Goal: Transaction & Acquisition: Purchase product/service

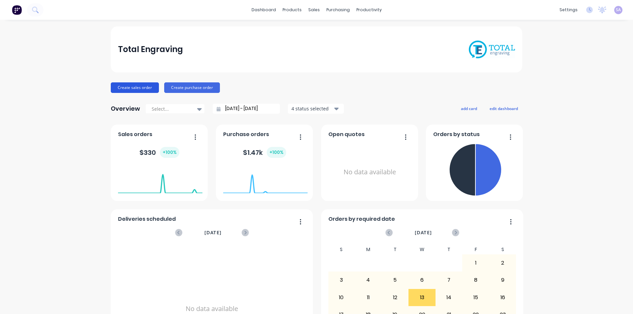
click at [139, 87] on button "Create sales order" at bounding box center [135, 87] width 48 height 11
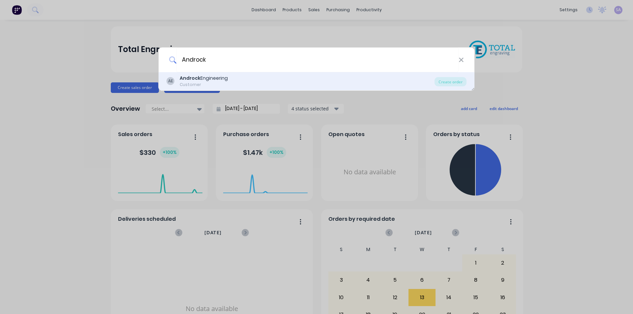
type input "Androck"
click at [215, 75] on div "Androck Engineering" at bounding box center [204, 78] width 48 height 7
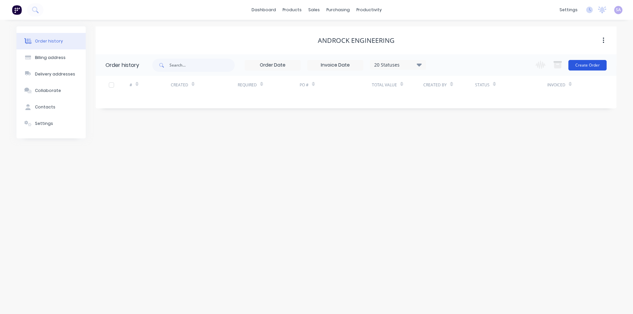
click at [597, 67] on button "Create Order" at bounding box center [588, 65] width 38 height 11
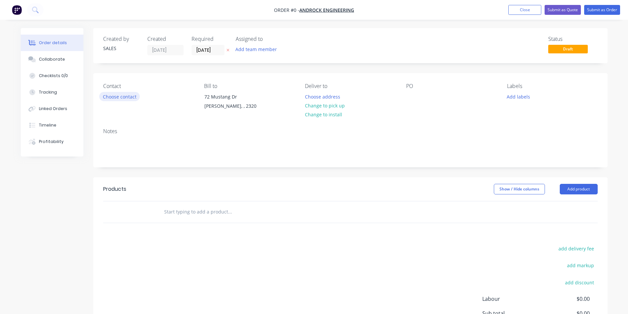
click at [111, 92] on button "Choose contact" at bounding box center [119, 96] width 41 height 9
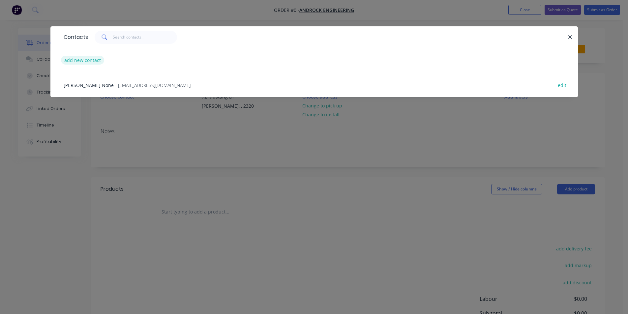
click at [92, 56] on button "add new contact" at bounding box center [83, 60] width 44 height 9
select select "AU"
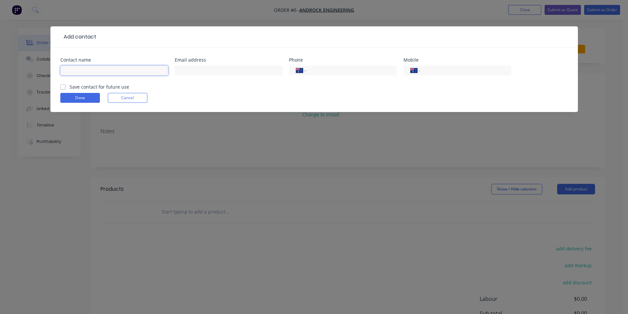
click at [127, 66] on input "text" at bounding box center [114, 71] width 108 height 10
type input "[PERSON_NAME]"
click at [260, 66] on input "text" at bounding box center [229, 71] width 108 height 10
paste input "[EMAIL_ADDRESS][PERSON_NAME][DOMAIN_NAME]"
type input "[EMAIL_ADDRESS][PERSON_NAME][DOMAIN_NAME]"
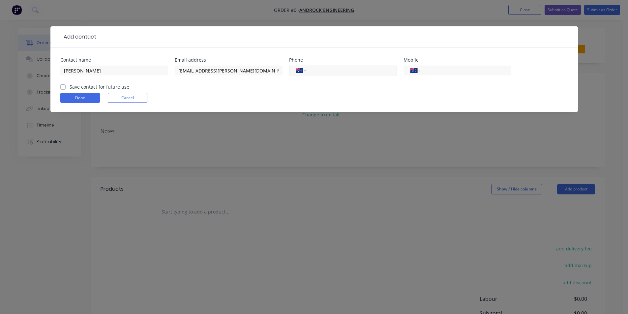
click at [326, 67] on input "tel" at bounding box center [350, 71] width 79 height 8
click at [325, 67] on input "tel" at bounding box center [350, 71] width 79 height 8
type input "[PHONE_NUMBER]"
drag, startPoint x: 63, startPoint y: 78, endPoint x: 67, endPoint y: 85, distance: 8.6
click at [70, 83] on label "Save contact for future use" at bounding box center [100, 86] width 60 height 7
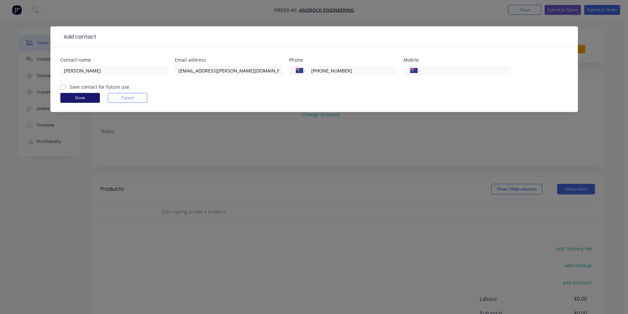
click at [63, 83] on input "Save contact for future use" at bounding box center [62, 86] width 5 height 6
checkbox input "true"
click at [68, 93] on button "Done" at bounding box center [80, 98] width 40 height 10
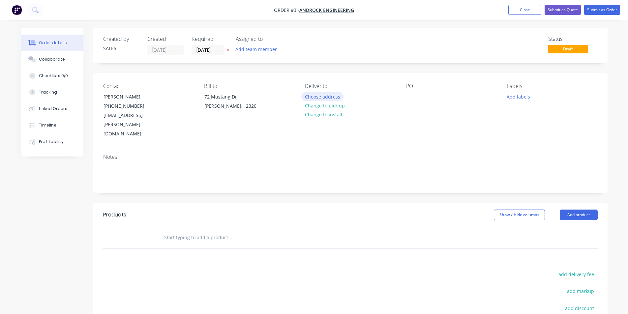
click at [328, 92] on button "Choose address" at bounding box center [322, 96] width 42 height 9
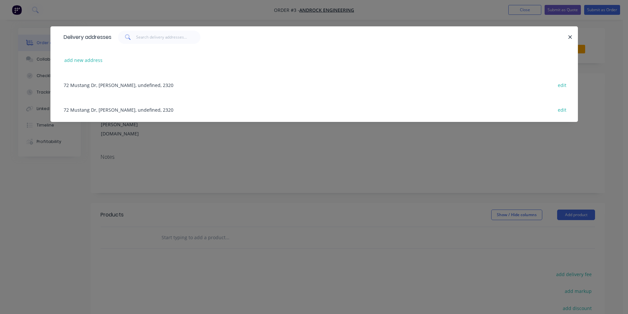
click at [116, 78] on div "72 Mustang Dr, [PERSON_NAME], undefined, 2320 edit" at bounding box center [314, 85] width 508 height 25
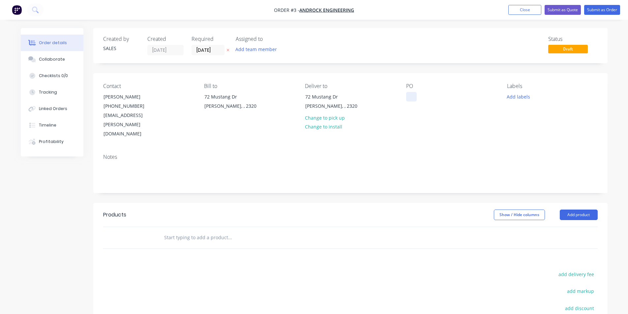
click at [411, 92] on div at bounding box center [411, 97] width 11 height 10
click at [470, 149] on div "Notes" at bounding box center [350, 171] width 515 height 44
click at [210, 49] on input "[DATE]" at bounding box center [208, 50] width 32 height 10
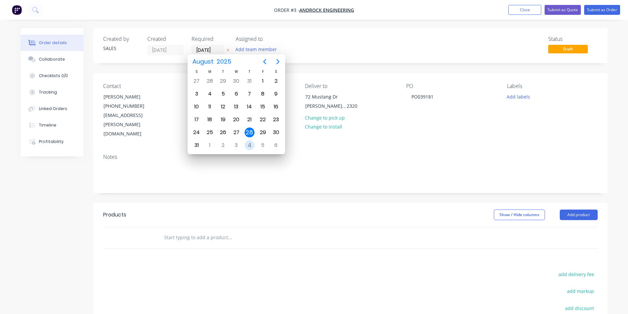
click at [252, 143] on div "4" at bounding box center [250, 146] width 10 height 10
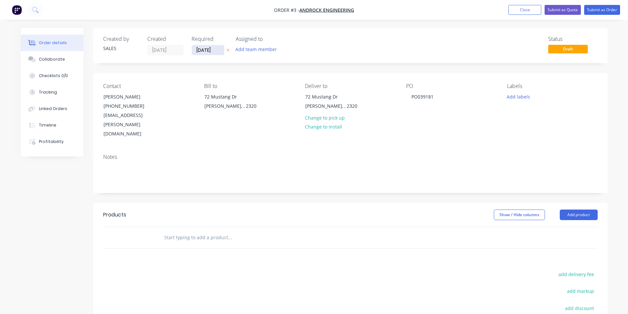
click at [208, 48] on input "[DATE]" at bounding box center [208, 50] width 32 height 10
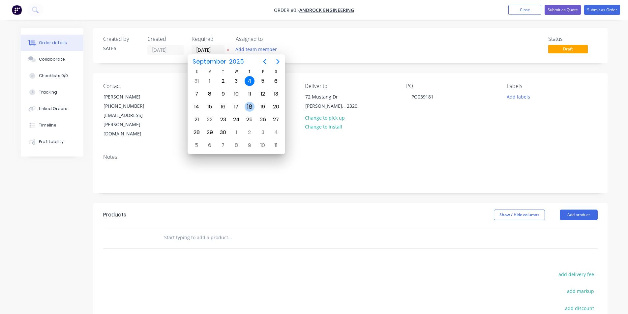
click at [249, 102] on div "18" at bounding box center [250, 107] width 10 height 10
type input "[DATE]"
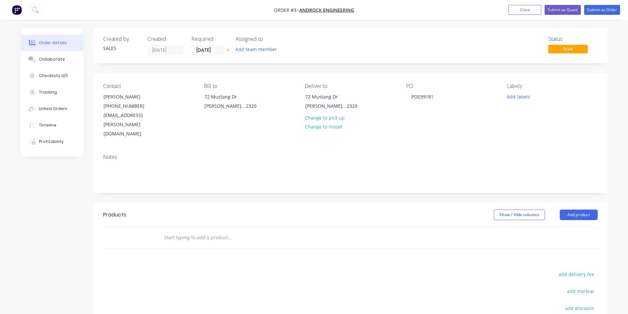
click at [220, 231] on input "text" at bounding box center [230, 237] width 132 height 13
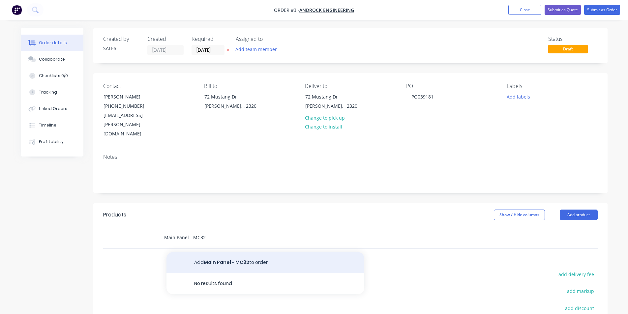
type input "Main Panel - MC32"
click at [231, 252] on button "Add Main Panel - MC32 to order" at bounding box center [266, 262] width 198 height 21
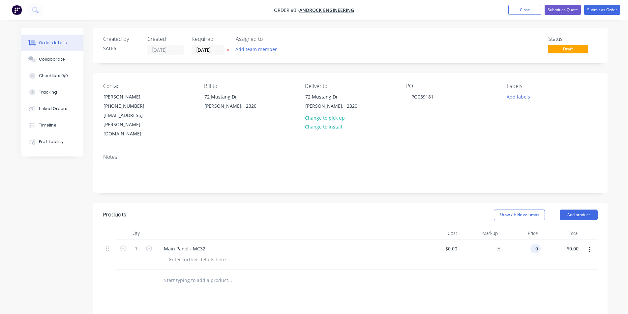
click at [530, 240] on div "0 0" at bounding box center [521, 255] width 41 height 30
type input "$231.00"
click at [181, 274] on input "text" at bounding box center [230, 280] width 132 height 13
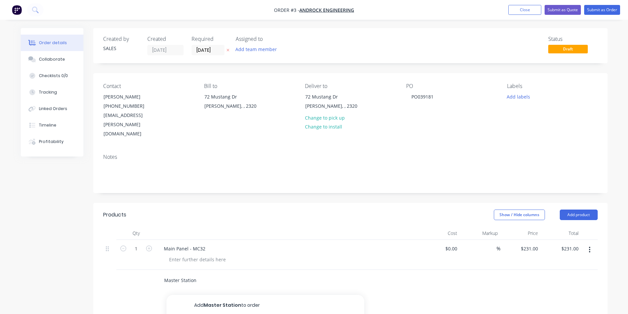
type input "Master Station"
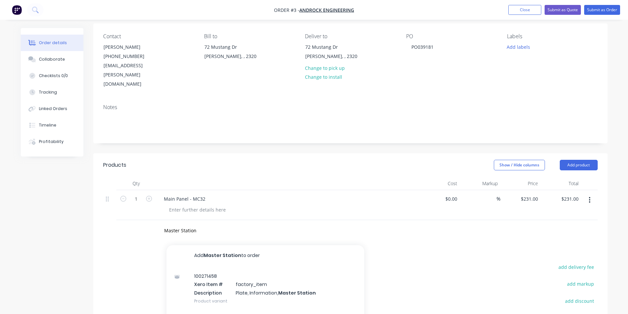
scroll to position [66, 0]
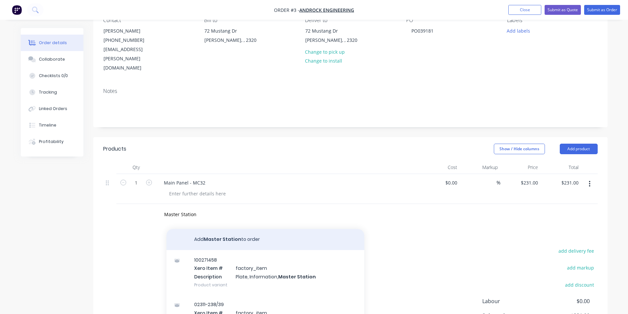
click at [230, 229] on button "Add Master Station to order" at bounding box center [266, 239] width 198 height 21
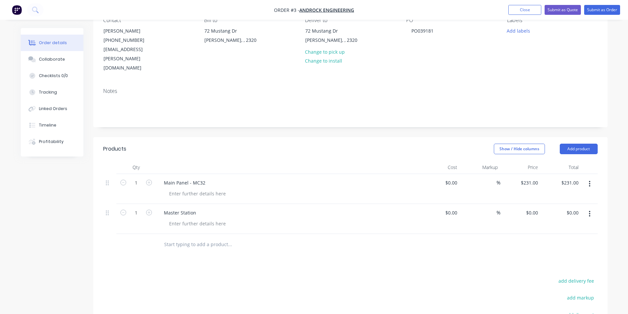
click at [567, 204] on div "$0.00 $0.00" at bounding box center [561, 219] width 41 height 30
type input "0.00"
click at [571, 208] on div "0.00 0.00" at bounding box center [575, 213] width 13 height 10
type input "0"
type input "$0.00"
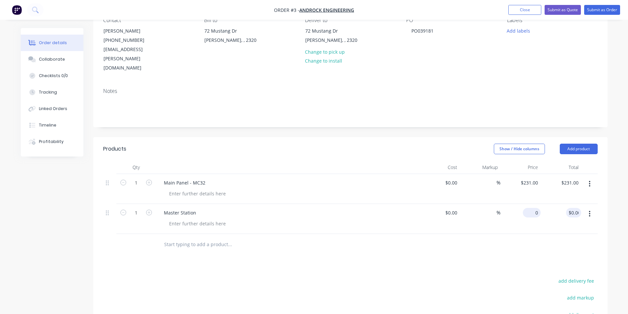
click at [536, 208] on input "0" at bounding box center [533, 213] width 15 height 10
type input "$161.00"
type input "Junction Box - JB33"
click at [251, 259] on button "Add Junction Box - JB33 to order" at bounding box center [266, 269] width 198 height 21
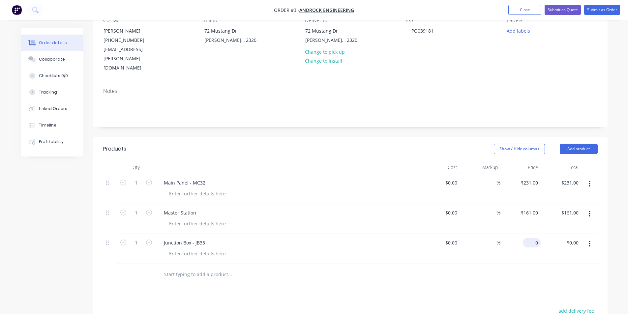
click at [534, 238] on div "0 $0.00" at bounding box center [532, 243] width 18 height 10
type input "$38.00"
click at [198, 268] on input "text" at bounding box center [230, 274] width 132 height 13
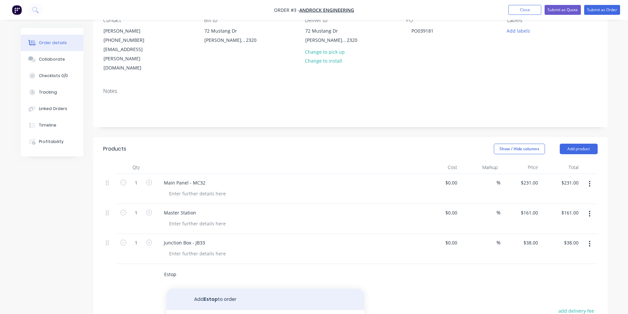
type input "Estop"
click at [207, 289] on button "Add Estop to order" at bounding box center [266, 299] width 198 height 21
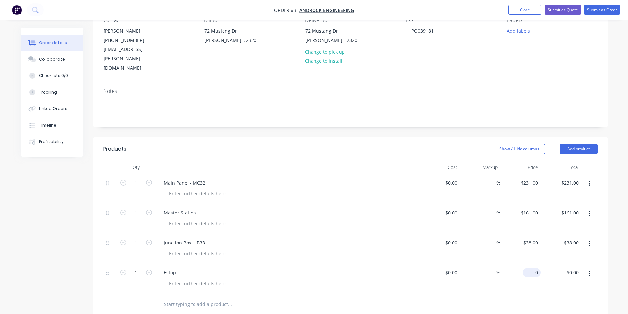
click at [536, 268] on input "0" at bounding box center [533, 273] width 15 height 10
type input "$38.00"
click at [159, 298] on div at bounding box center [258, 304] width 198 height 13
click at [171, 298] on input "text" at bounding box center [230, 304] width 132 height 13
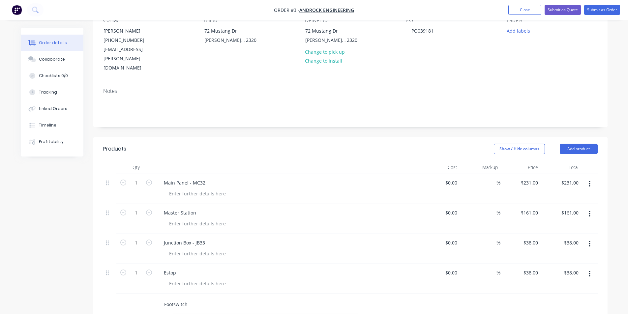
type input "Footswitch"
click at [531, 294] on div "0 $0.00" at bounding box center [521, 309] width 41 height 30
type input "$38.00"
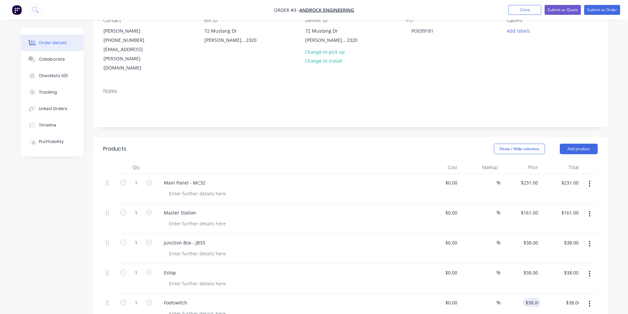
type input "PSS Diode - Intelligent"
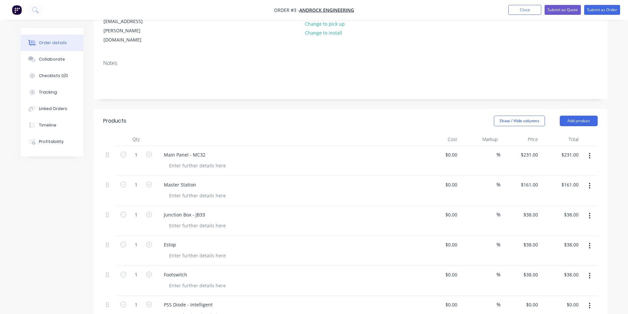
scroll to position [132, 0]
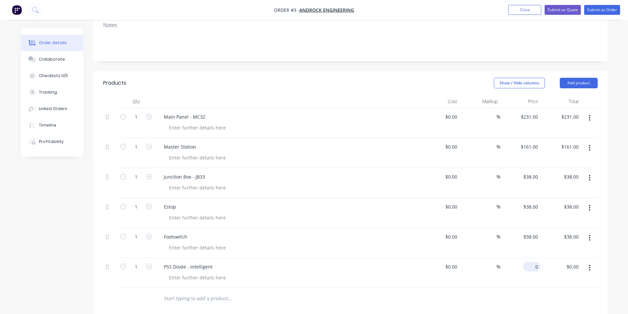
click at [532, 258] on div "0 $0.00" at bounding box center [521, 273] width 41 height 30
type input "$71.00"
click at [194, 292] on input "text" at bounding box center [230, 298] width 132 height 13
type input "EL Reset"
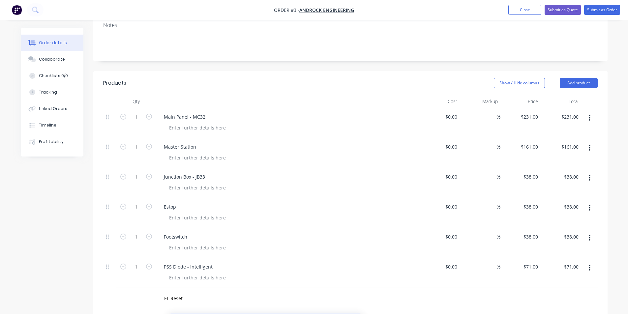
click at [532, 288] on div "0 $0.00" at bounding box center [521, 303] width 41 height 30
type input "$66.00"
click at [501, 279] on div "Products Show / Hide columns Add product Qty Cost Markup Price Total 1 Main Pan…" at bounding box center [350, 284] width 515 height 427
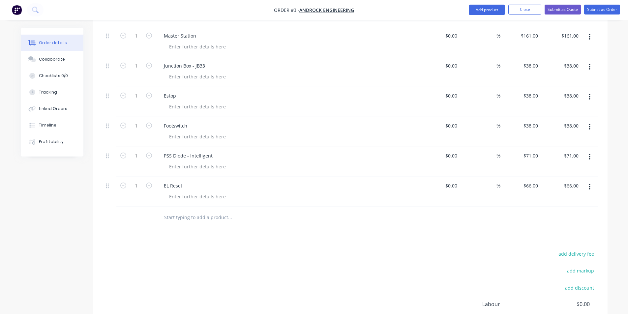
scroll to position [247, 0]
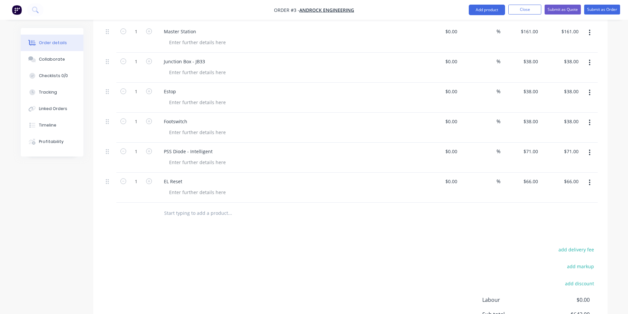
click at [309, 248] on div "add delivery fee add markup add discount Labour $0.00 Sub total $643.00 Margin …" at bounding box center [350, 308] width 495 height 127
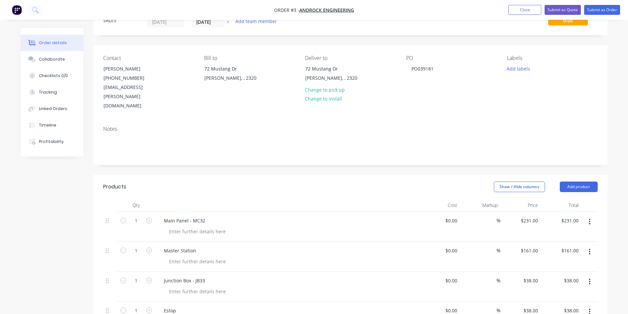
scroll to position [16, 0]
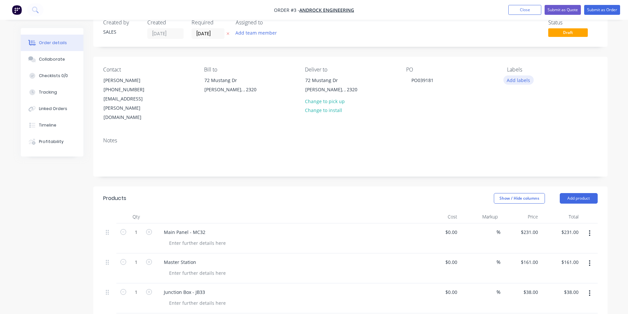
click at [520, 76] on button "Add labels" at bounding box center [519, 80] width 30 height 9
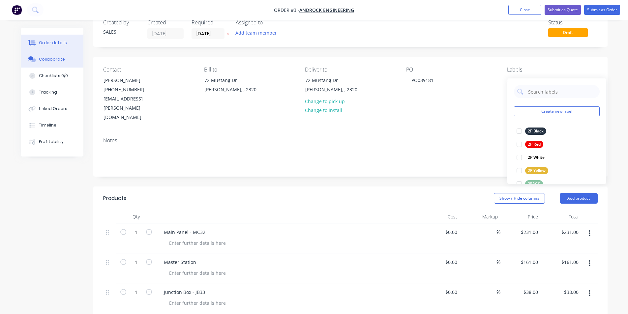
click at [54, 56] on div "Collaborate" at bounding box center [52, 59] width 26 height 6
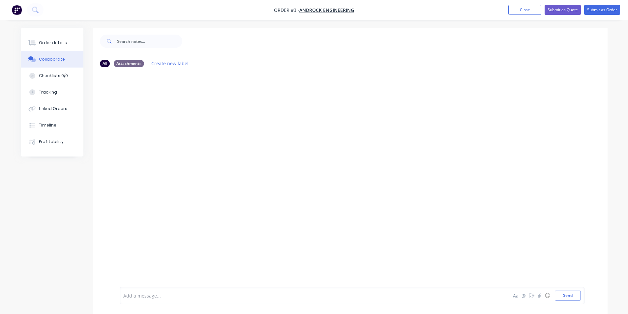
click at [186, 296] on div at bounding box center [295, 296] width 343 height 7
click at [137, 60] on div "Attachments" at bounding box center [129, 63] width 30 height 7
click at [176, 61] on button "Create new label" at bounding box center [170, 63] width 44 height 9
click at [576, 300] on button "Send" at bounding box center [568, 296] width 26 height 10
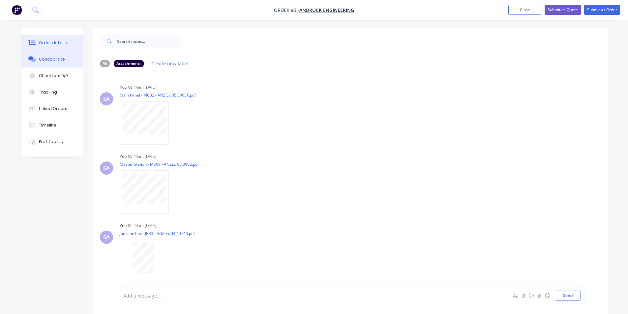
click at [51, 41] on div "Order details" at bounding box center [53, 43] width 28 height 6
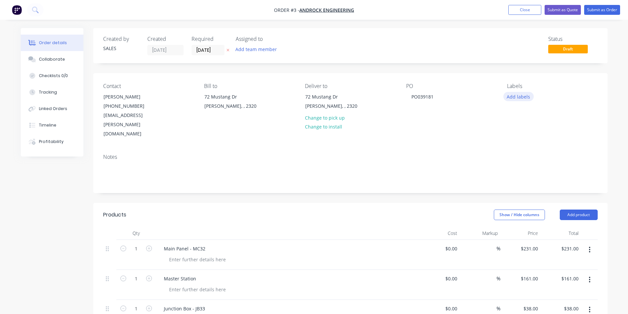
click at [519, 92] on button "Add labels" at bounding box center [519, 96] width 30 height 9
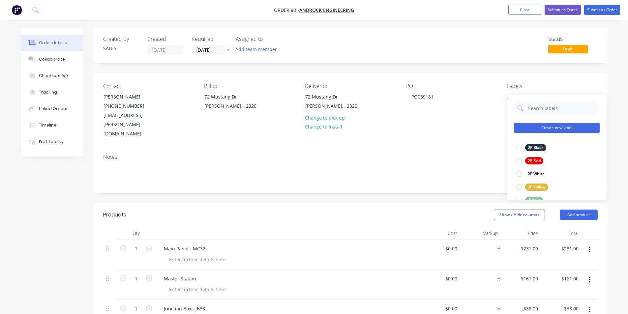
click at [561, 131] on button "Create new label" at bounding box center [557, 128] width 86 height 10
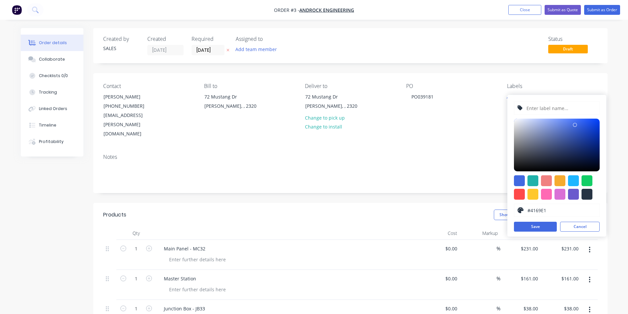
click at [544, 111] on input "text" at bounding box center [561, 108] width 70 height 13
type input "1.5mm 304"
drag, startPoint x: 576, startPoint y: 124, endPoint x: 598, endPoint y: 127, distance: 22.9
click at [598, 126] on div at bounding box center [597, 125] width 4 height 4
click at [587, 190] on div at bounding box center [587, 194] width 11 height 11
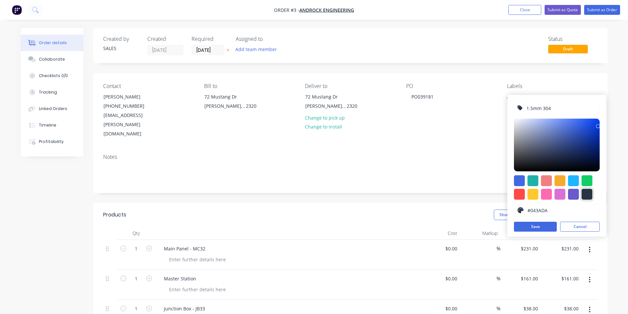
type input "#273444"
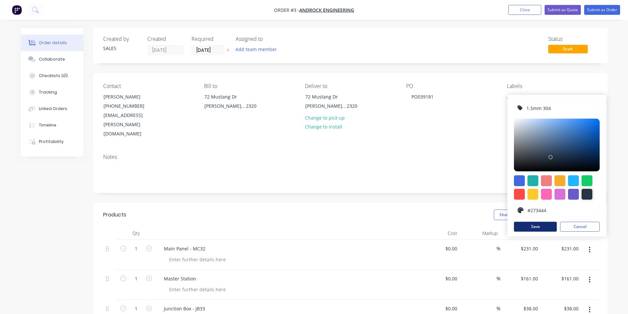
click at [541, 225] on button "Save" at bounding box center [535, 227] width 43 height 10
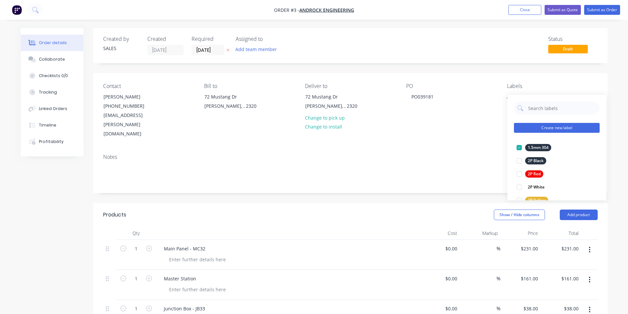
click at [548, 128] on button "Create new label" at bounding box center [557, 128] width 86 height 10
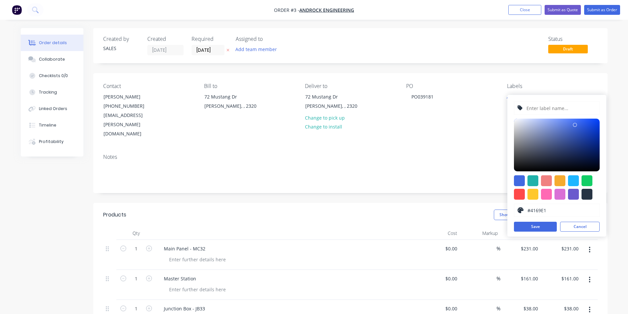
click at [554, 108] on input "text" at bounding box center [561, 108] width 70 height 13
type input "3Ø"
click at [548, 195] on div at bounding box center [546, 194] width 11 height 11
type input "#FF69B4"
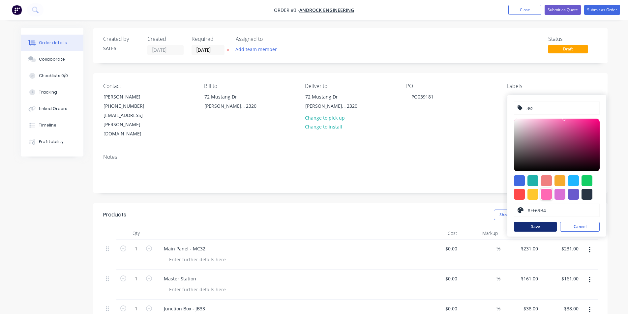
click at [540, 228] on button "Save" at bounding box center [535, 227] width 43 height 10
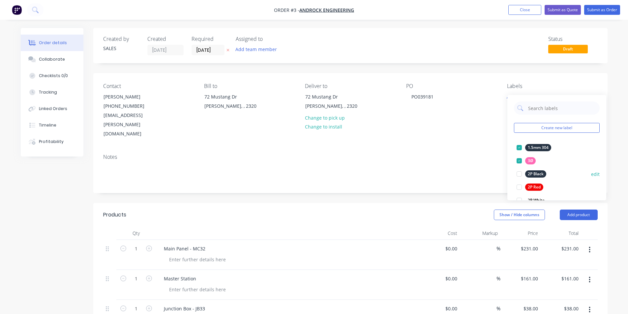
click at [518, 173] on div at bounding box center [519, 174] width 13 height 13
click at [519, 185] on div at bounding box center [519, 185] width 13 height 13
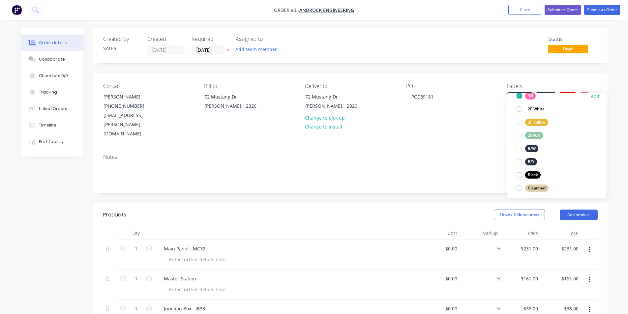
scroll to position [99, 0]
click at [519, 113] on div at bounding box center [519, 112] width 13 height 13
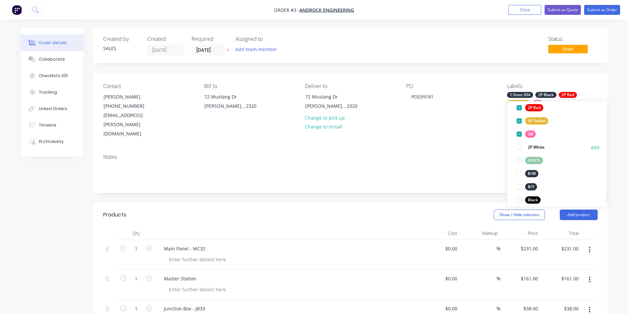
click at [519, 147] on div at bounding box center [519, 147] width 13 height 13
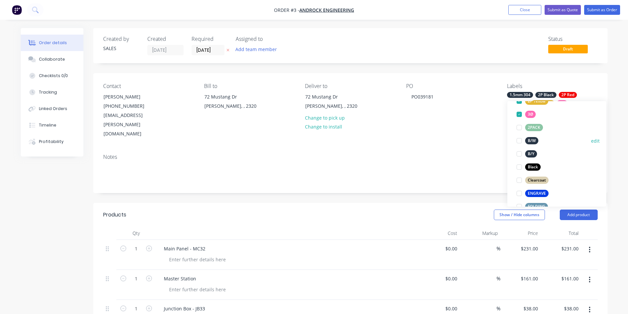
scroll to position [139, 0]
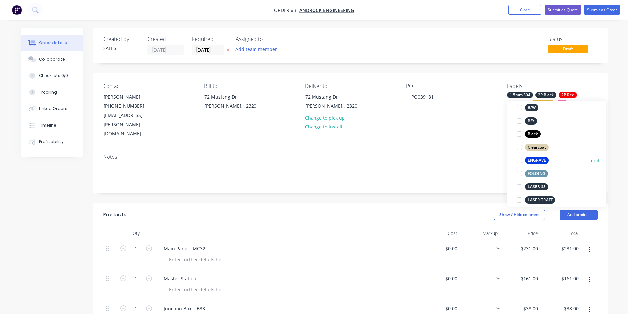
click at [520, 161] on div at bounding box center [519, 160] width 13 height 13
click at [519, 147] on div at bounding box center [519, 147] width 13 height 13
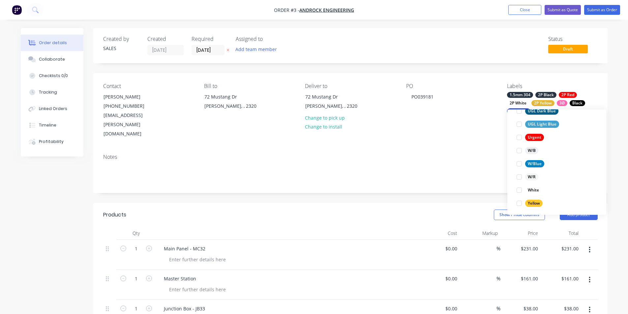
scroll to position [356, 0]
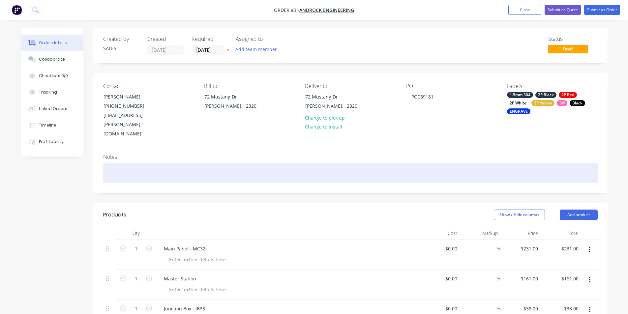
click at [450, 163] on div at bounding box center [350, 173] width 495 height 20
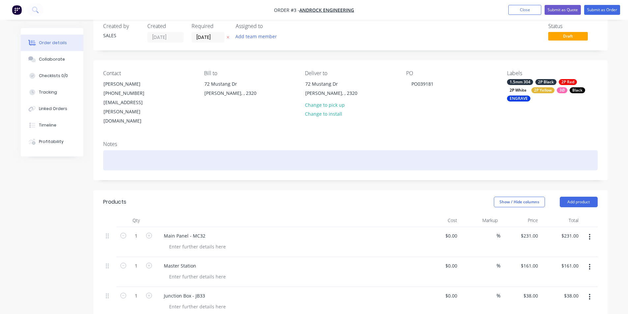
scroll to position [0, 0]
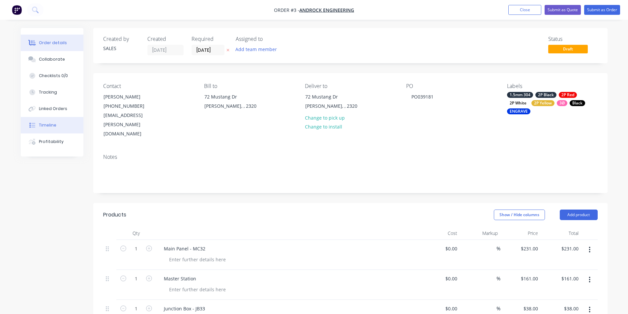
click at [42, 121] on button "Timeline" at bounding box center [52, 125] width 63 height 16
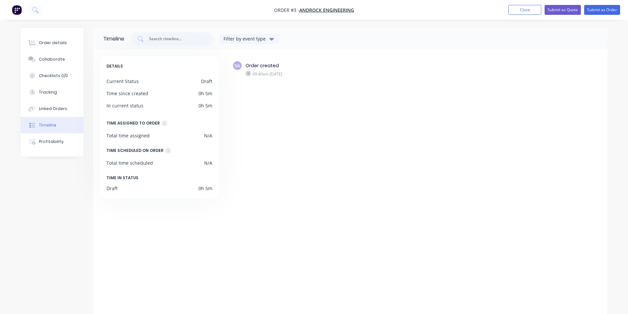
click at [204, 82] on div "Draft" at bounding box center [206, 81] width 11 height 7
click at [200, 94] on div "DETAILS Current Status Draft Time since created 0h 5m In current status 0h 5m T…" at bounding box center [159, 127] width 119 height 142
click at [198, 112] on div "DETAILS Current Status Draft Time since created 0h 5m In current status 0h 5m T…" at bounding box center [159, 127] width 119 height 142
click at [42, 106] on div "Linked Orders" at bounding box center [53, 109] width 28 height 6
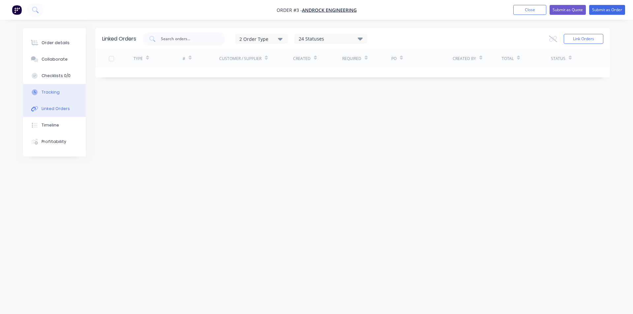
click at [42, 89] on div "Tracking" at bounding box center [51, 92] width 18 height 6
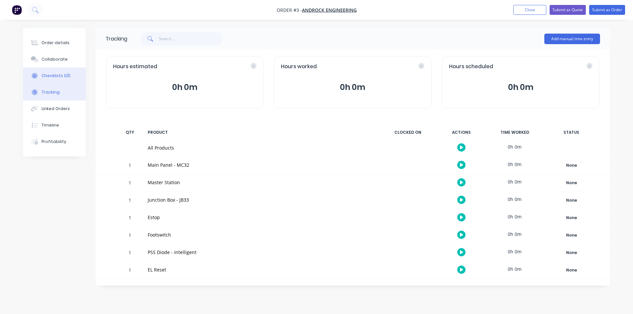
click at [41, 76] on button "Checklists 0/0" at bounding box center [54, 76] width 63 height 16
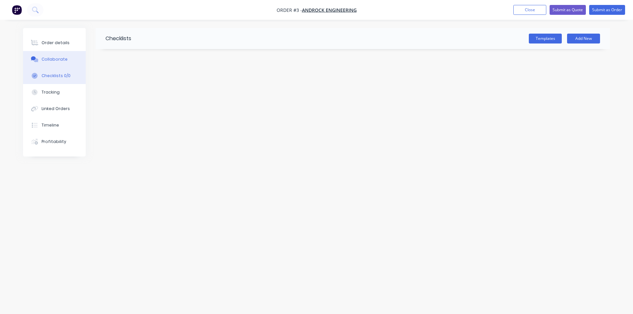
click at [45, 57] on div "Collaborate" at bounding box center [55, 59] width 26 height 6
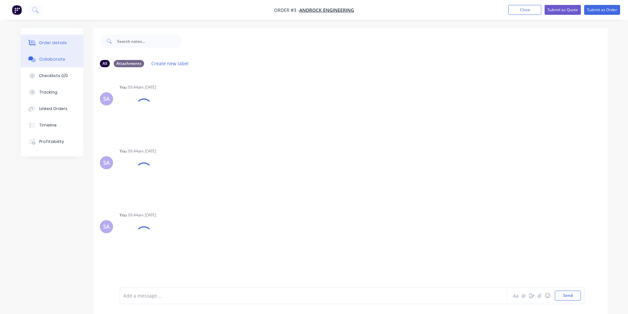
click at [47, 40] on div "Order details" at bounding box center [53, 43] width 28 height 6
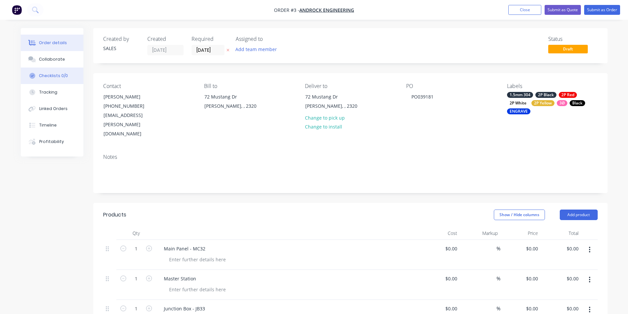
type input "$231.00"
type input "$161.00"
type input "$38.00"
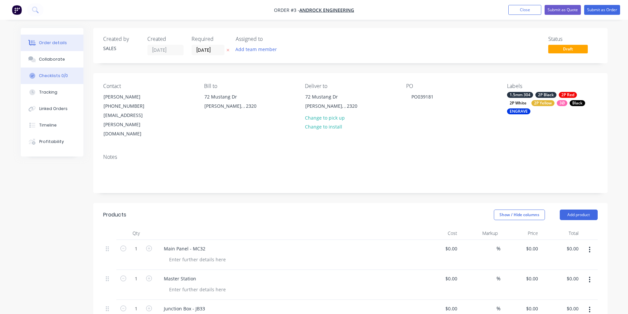
type input "$38.00"
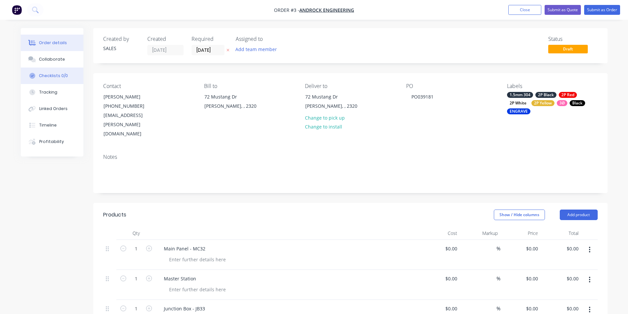
type input "$71.00"
type input "$66.00"
click at [52, 139] on div "Profitability" at bounding box center [51, 142] width 25 height 6
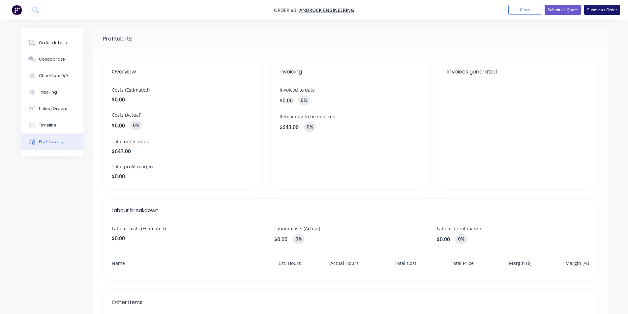
click at [601, 10] on button "Submit as Order" at bounding box center [602, 10] width 36 height 10
click at [565, 10] on button "Options" at bounding box center [567, 10] width 33 height 11
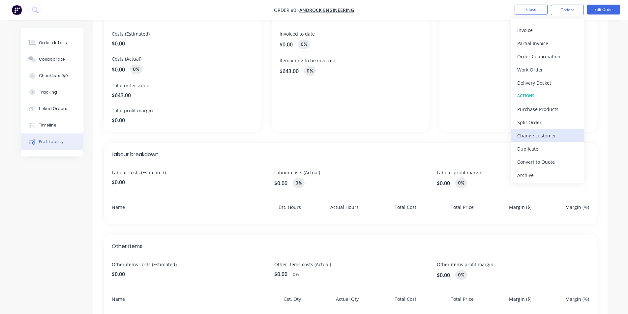
scroll to position [99, 0]
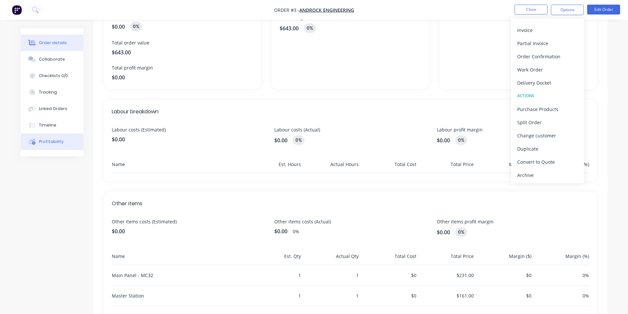
click at [54, 43] on div "Order details" at bounding box center [53, 43] width 28 height 6
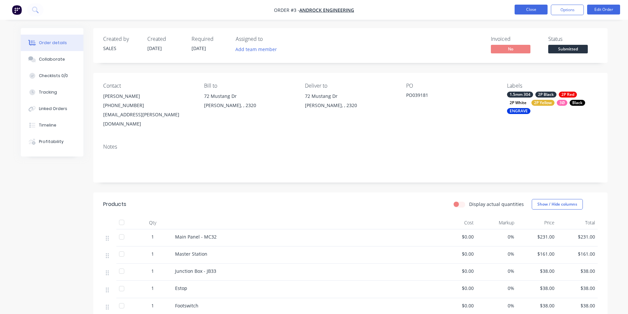
click at [535, 6] on button "Close" at bounding box center [531, 10] width 33 height 10
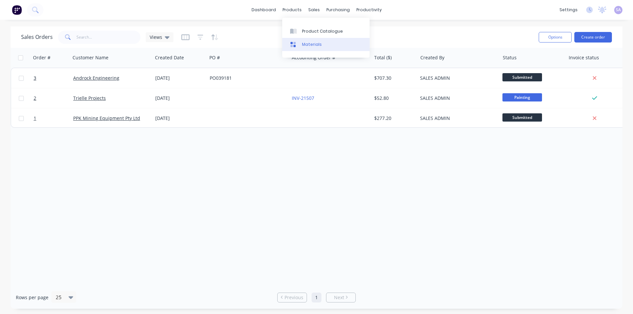
click at [311, 46] on link "Materials" at bounding box center [325, 44] width 87 height 13
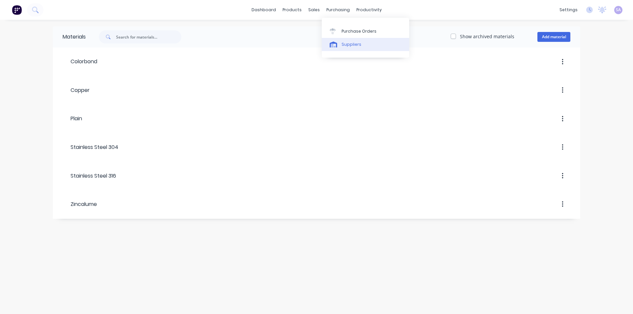
click at [347, 44] on div "Suppliers" at bounding box center [352, 45] width 20 height 6
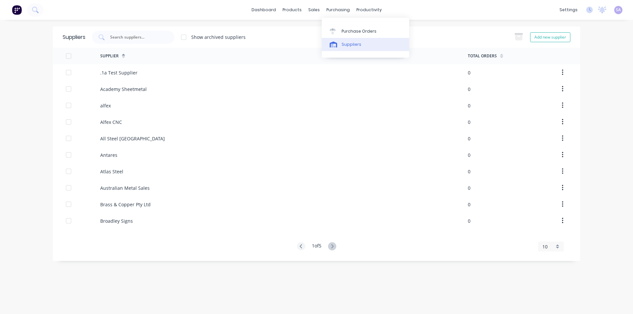
click at [355, 42] on div "Suppliers" at bounding box center [352, 45] width 20 height 6
click at [371, 10] on div "productivity" at bounding box center [369, 10] width 32 height 10
click at [294, 12] on div "products" at bounding box center [292, 10] width 26 height 10
click at [302, 31] on div "Product Catalogue" at bounding box center [322, 31] width 41 height 6
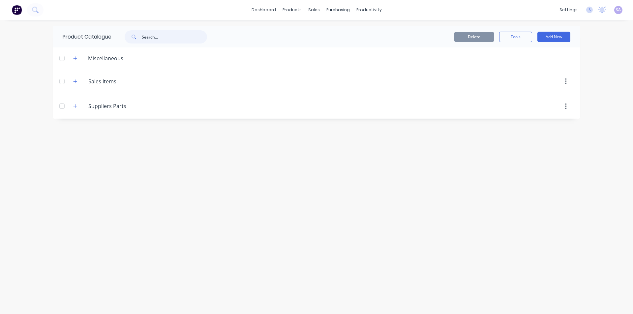
click at [146, 37] on input "text" at bounding box center [174, 36] width 65 height 13
type input "traff"
drag, startPoint x: 142, startPoint y: 37, endPoint x: 126, endPoint y: 37, distance: 16.2
click at [127, 37] on div "traff" at bounding box center [166, 36] width 82 height 13
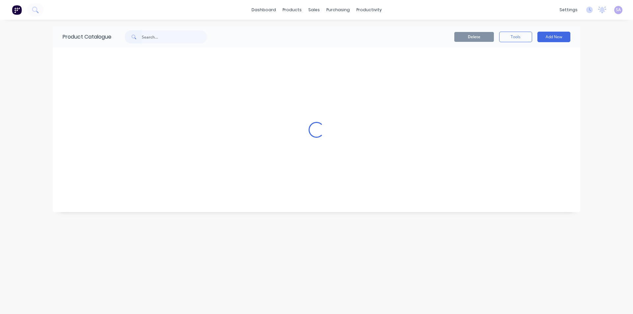
click at [78, 5] on div "dashboard products sales purchasing productivity dashboard products Product Cat…" at bounding box center [316, 10] width 633 height 20
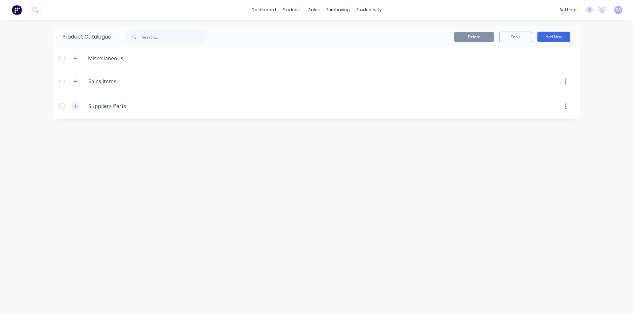
click at [73, 104] on icon "button" at bounding box center [75, 106] width 4 height 5
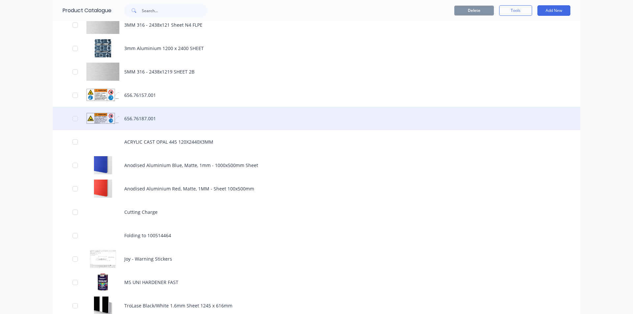
scroll to position [255, 0]
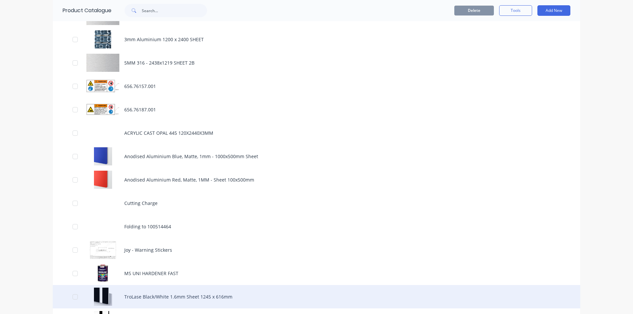
click at [264, 285] on div "TroLase Black/White 1.6mm Sheet 1245 x 616mm" at bounding box center [317, 296] width 528 height 23
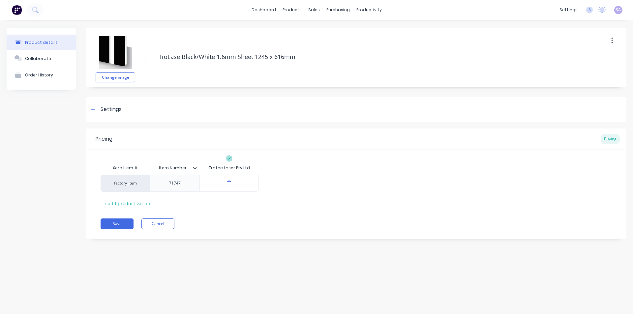
type textarea "x"
